Goal: Check status: Check status

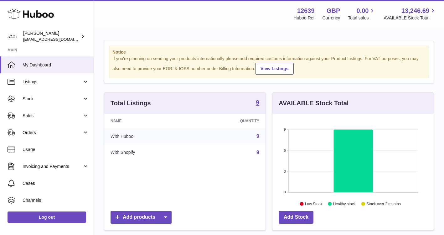
scroll to position [98, 161]
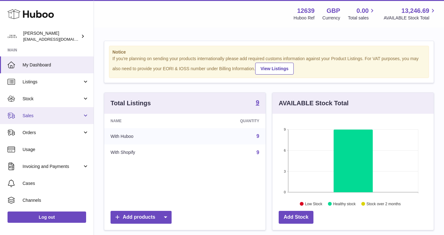
click at [62, 119] on link "Sales" at bounding box center [47, 115] width 94 height 17
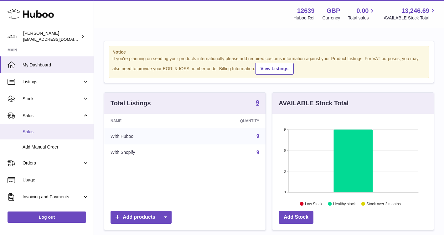
click at [61, 130] on span "Sales" at bounding box center [56, 132] width 66 height 6
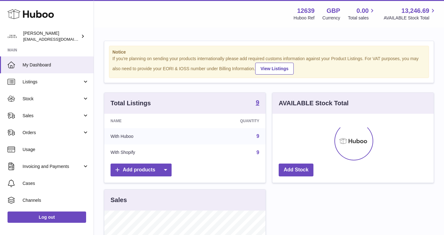
scroll to position [9, 0]
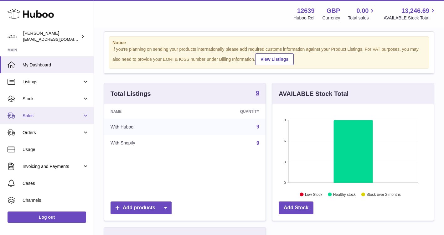
click at [42, 119] on link "Sales" at bounding box center [47, 115] width 94 height 17
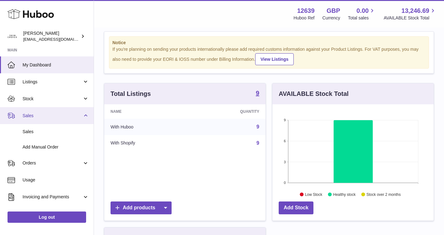
click at [42, 123] on link "Sales" at bounding box center [47, 115] width 94 height 17
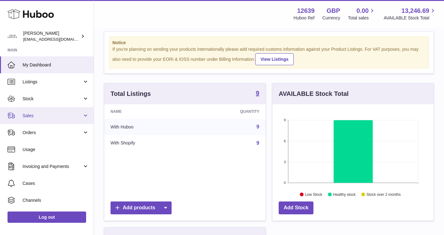
click at [41, 119] on link "Sales" at bounding box center [47, 115] width 94 height 17
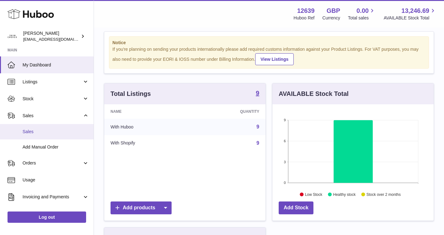
click at [41, 129] on span "Sales" at bounding box center [56, 132] width 66 height 6
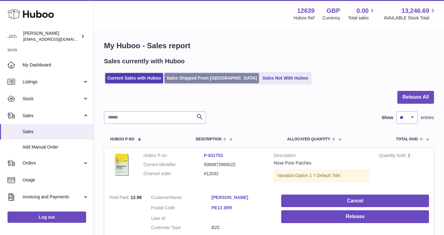
click at [198, 79] on link "Sales Shipped From [GEOGRAPHIC_DATA]" at bounding box center [211, 78] width 94 height 10
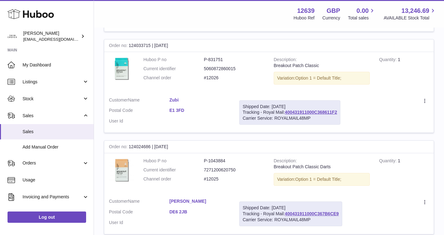
scroll to position [811, 0]
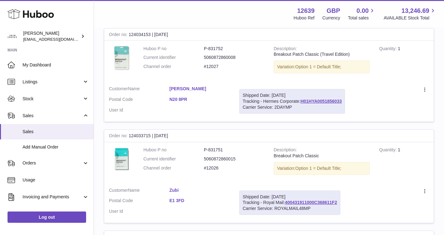
drag, startPoint x: 301, startPoint y: 101, endPoint x: 349, endPoint y: 99, distance: 48.2
click at [349, 99] on td "Shipped Date: 3rd Sep 2025 Tracking - Hermes Corporate: H01HYA0051856033 Carrie…" at bounding box center [291, 101] width 115 height 40
copy div "H01HYA0051856033"
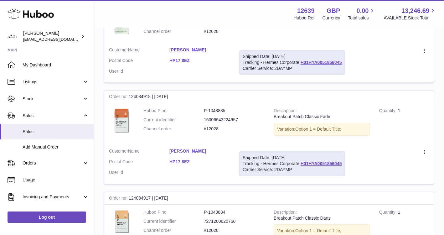
scroll to position [153, 0]
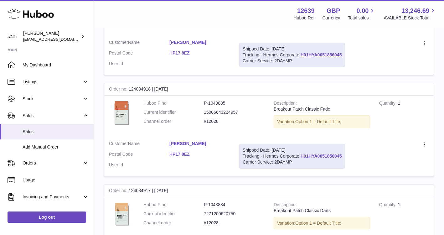
drag, startPoint x: 344, startPoint y: 156, endPoint x: 302, endPoint y: 156, distance: 42.2
click at [302, 156] on div "Shipped Date: 3rd Sep 2025 Tracking - Hermes Corporate: H01HYA0051856045 Carrie…" at bounding box center [292, 156] width 106 height 25
copy link "H01HYA0051856045"
